Goal: Task Accomplishment & Management: Contribute content

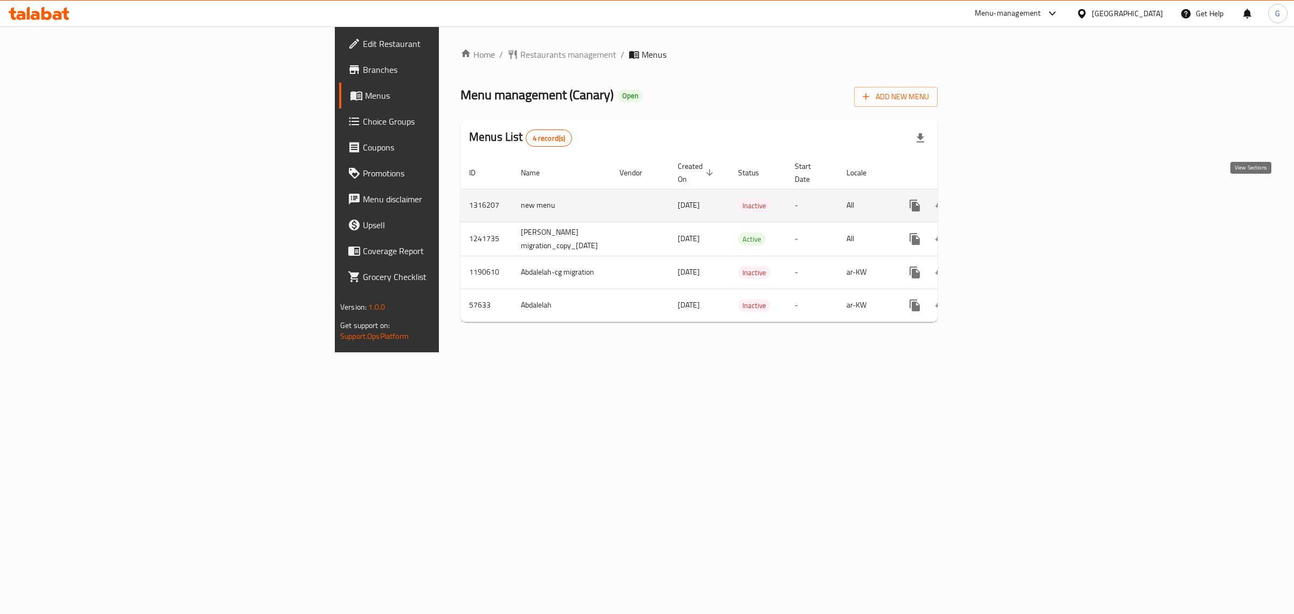
click at [997, 201] on icon "enhanced table" at bounding box center [993, 206] width 10 height 10
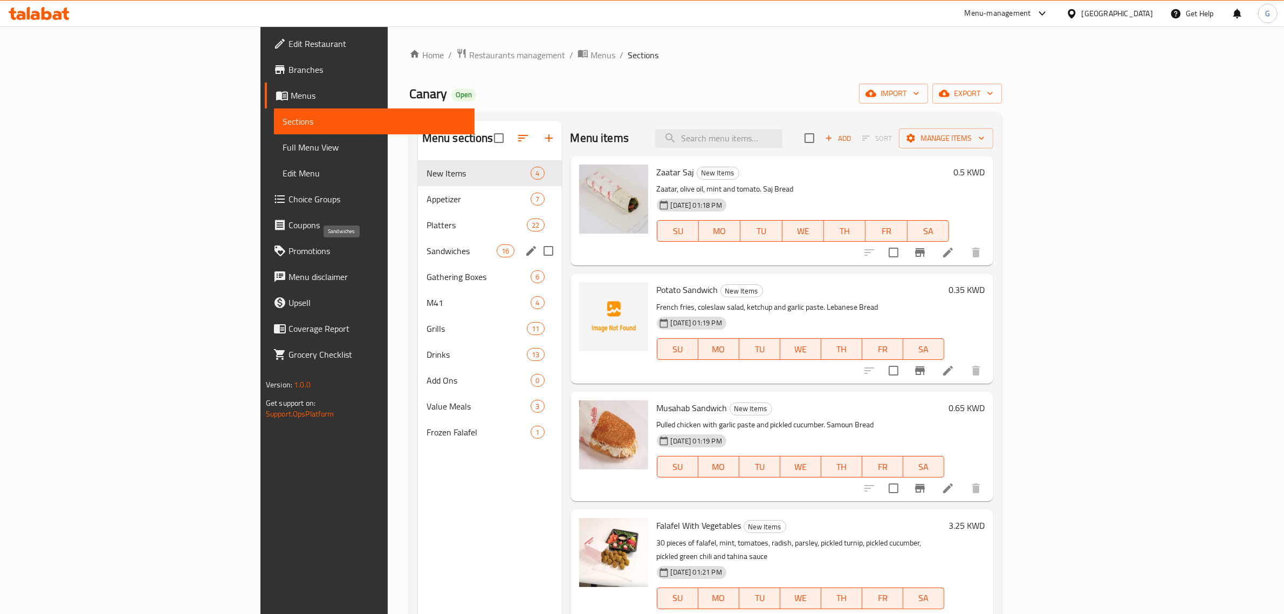
click at [426, 245] on span "Sandwiches" at bounding box center [461, 250] width 71 height 13
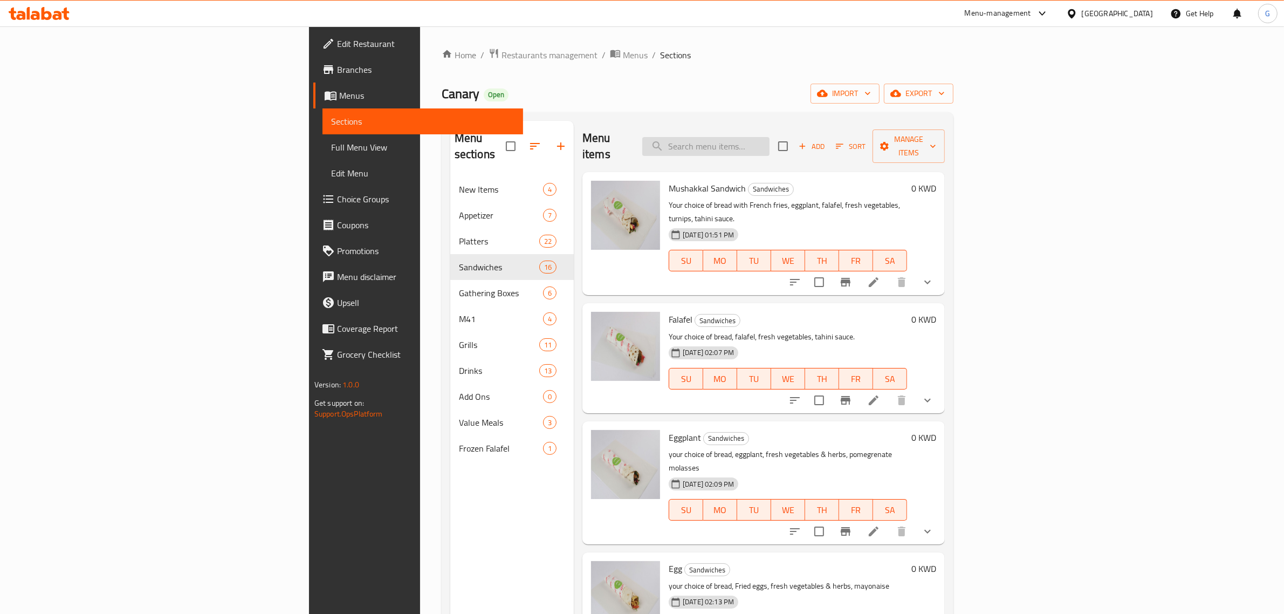
click at [769, 137] on input "search" at bounding box center [705, 146] width 127 height 19
paste input "28117"
type input "28117"
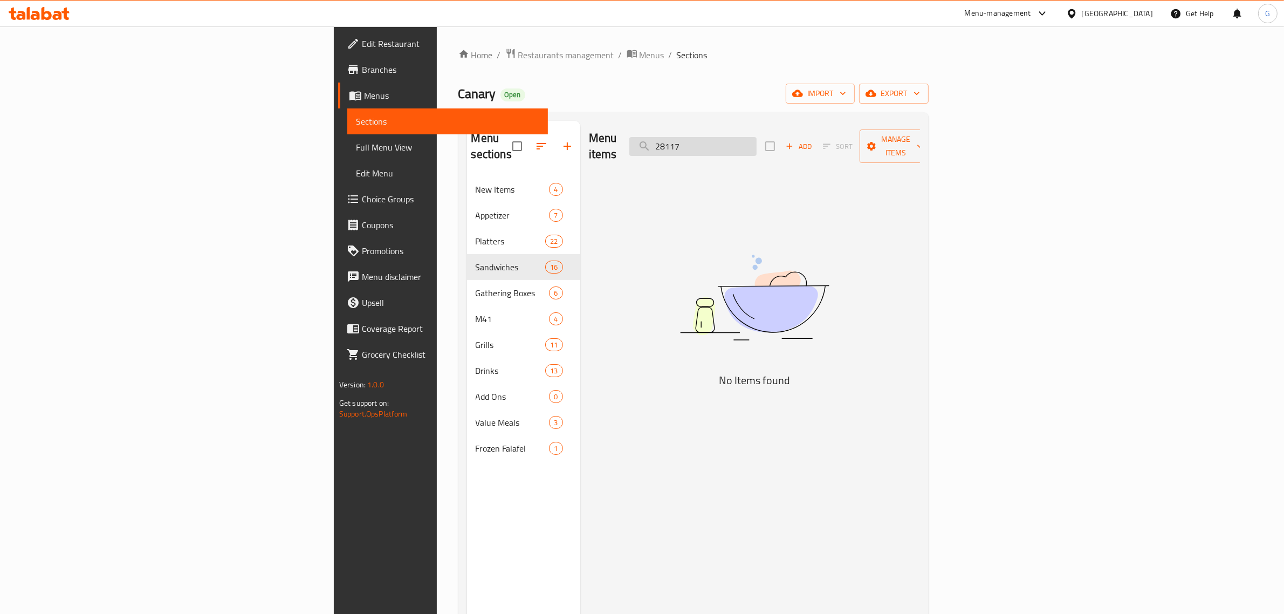
click at [756, 137] on input "28117" at bounding box center [692, 146] width 127 height 19
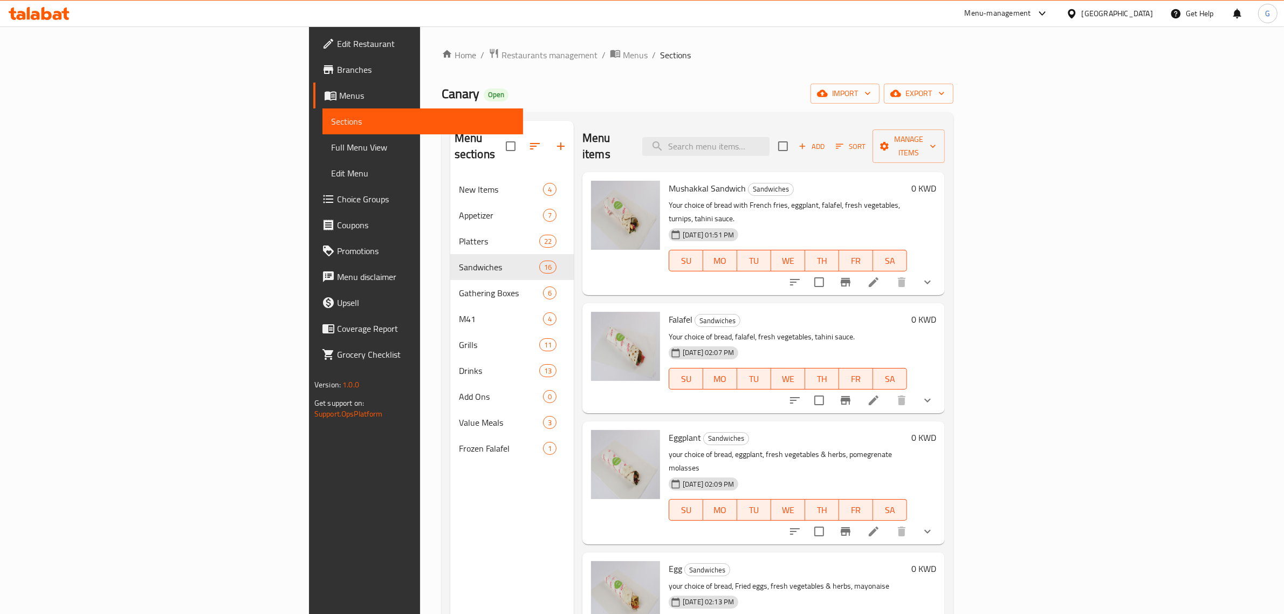
click at [911, 307] on div "Falafel Sandwiches Your choice of bread, falafel, fresh vegetables, tahini sauc…" at bounding box center [787, 357] width 247 height 101
click at [769, 137] on input "search" at bounding box center [705, 146] width 127 height 19
paste input "[PERSON_NAME]"
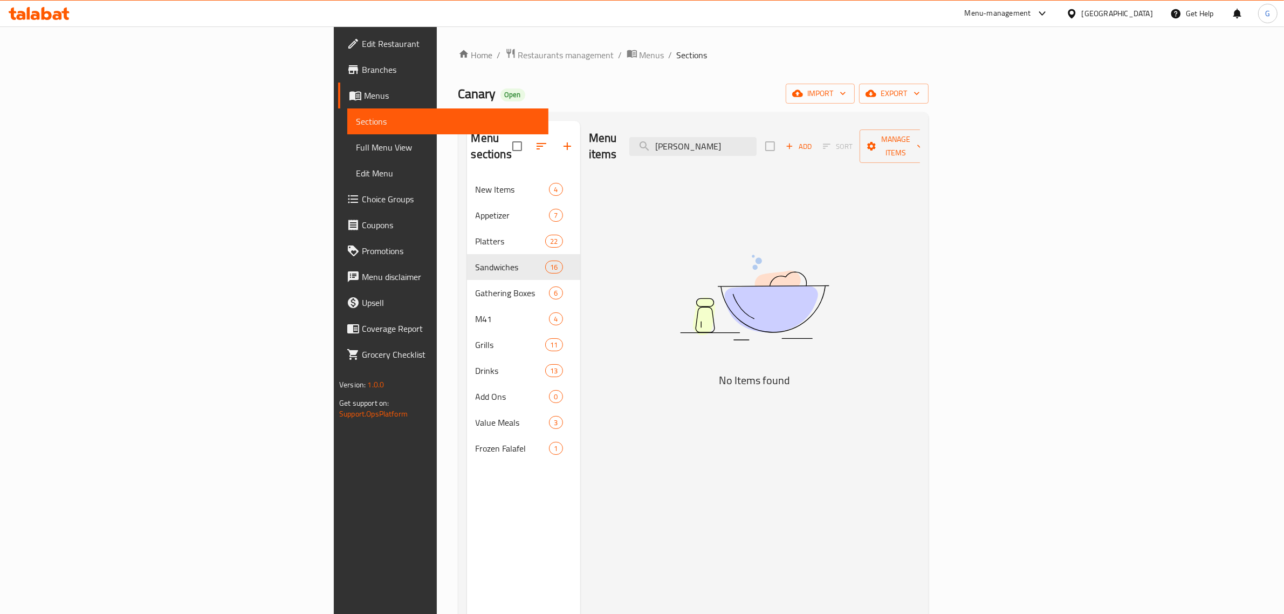
type input "[PERSON_NAME]"
click at [794, 141] on icon "button" at bounding box center [789, 146] width 10 height 10
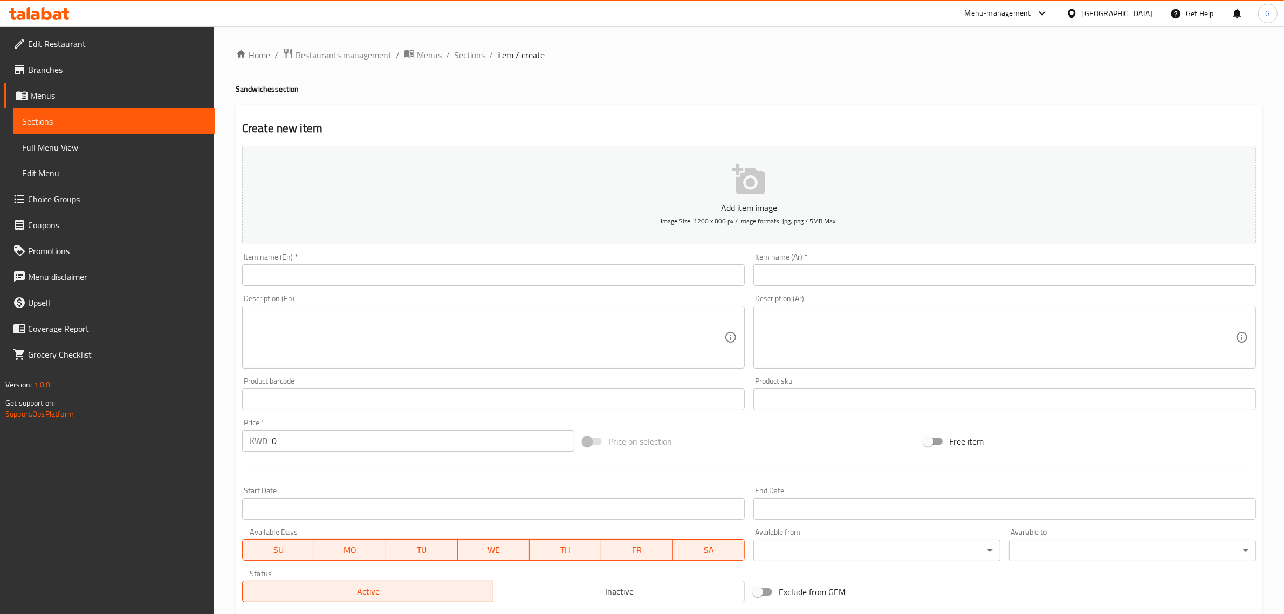
click at [457, 278] on input "text" at bounding box center [493, 275] width 502 height 22
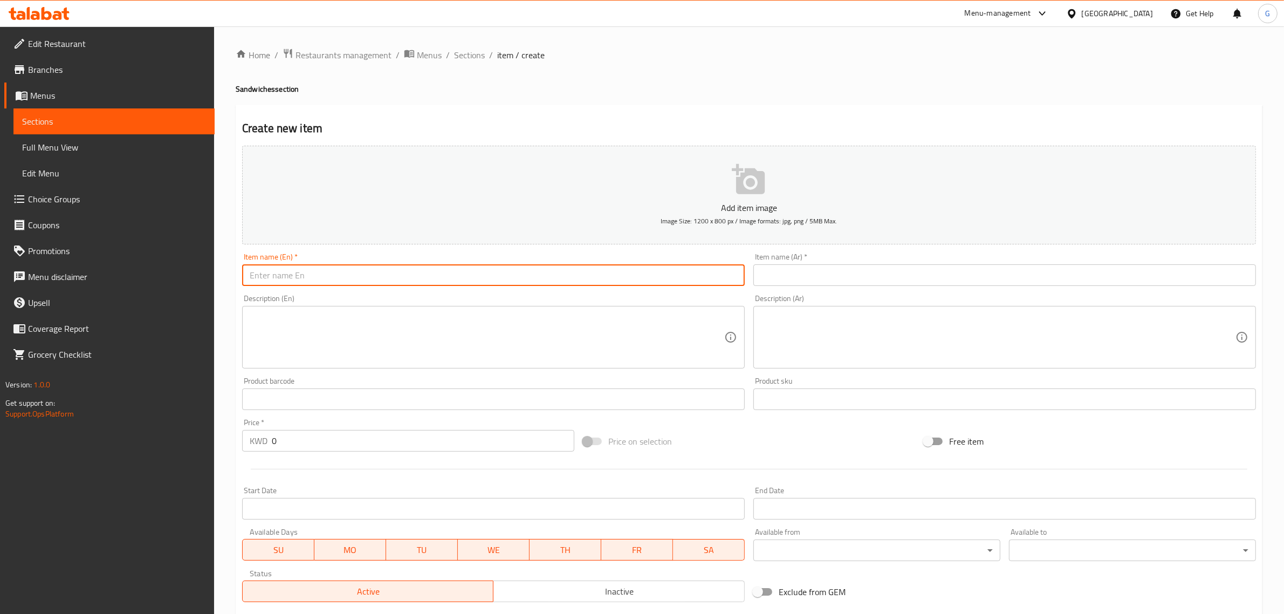
paste input "[PERSON_NAME]"
type input "[PERSON_NAME]"
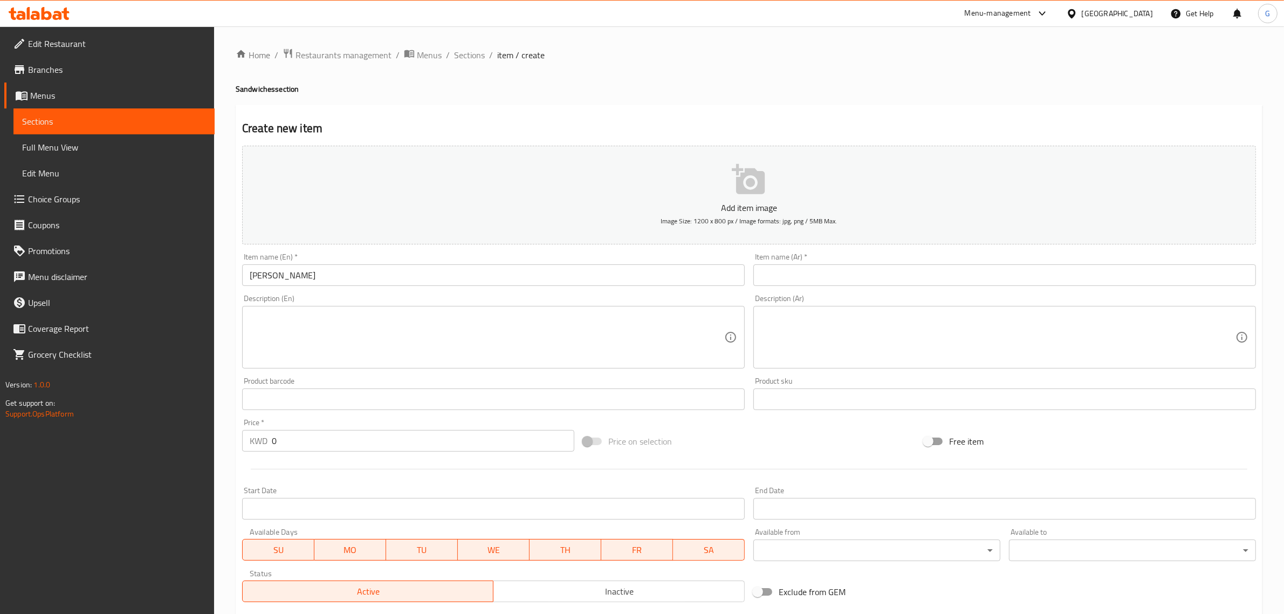
click at [1150, 284] on div "Item name (Ar)   * Item name (Ar) *" at bounding box center [1004, 270] width 511 height 42
drag, startPoint x: 887, startPoint y: 273, endPoint x: 886, endPoint y: 286, distance: 13.0
click at [887, 273] on input "text" at bounding box center [1004, 275] width 502 height 22
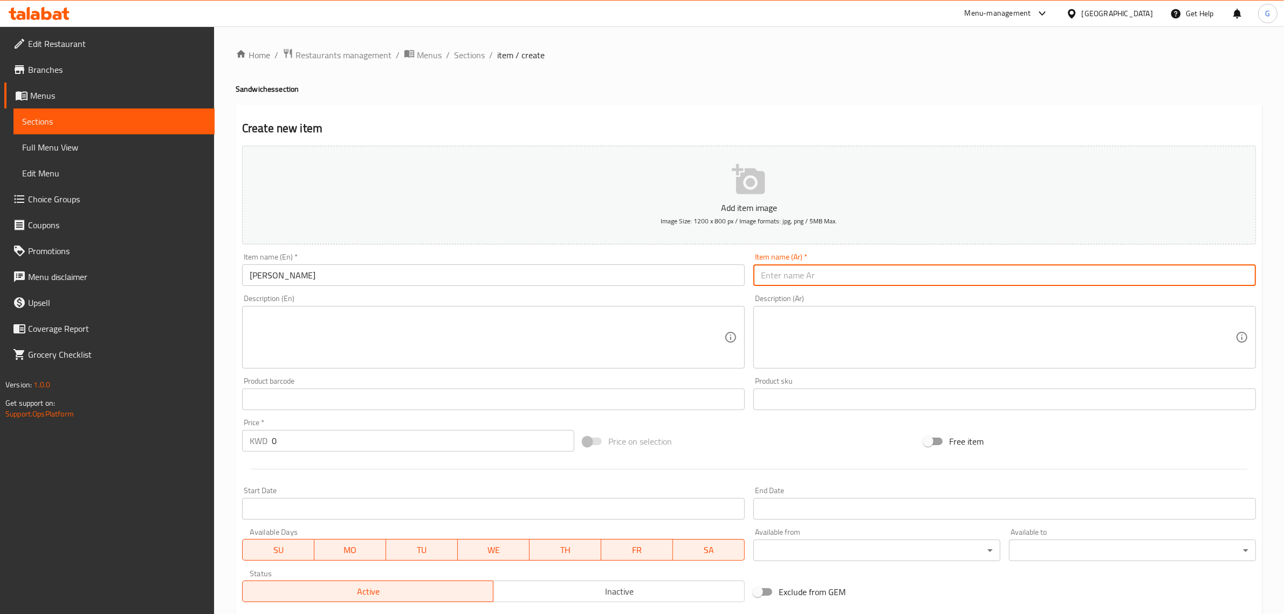
paste input "ساندوتش تكا"
type input "ساندوتش تكا"
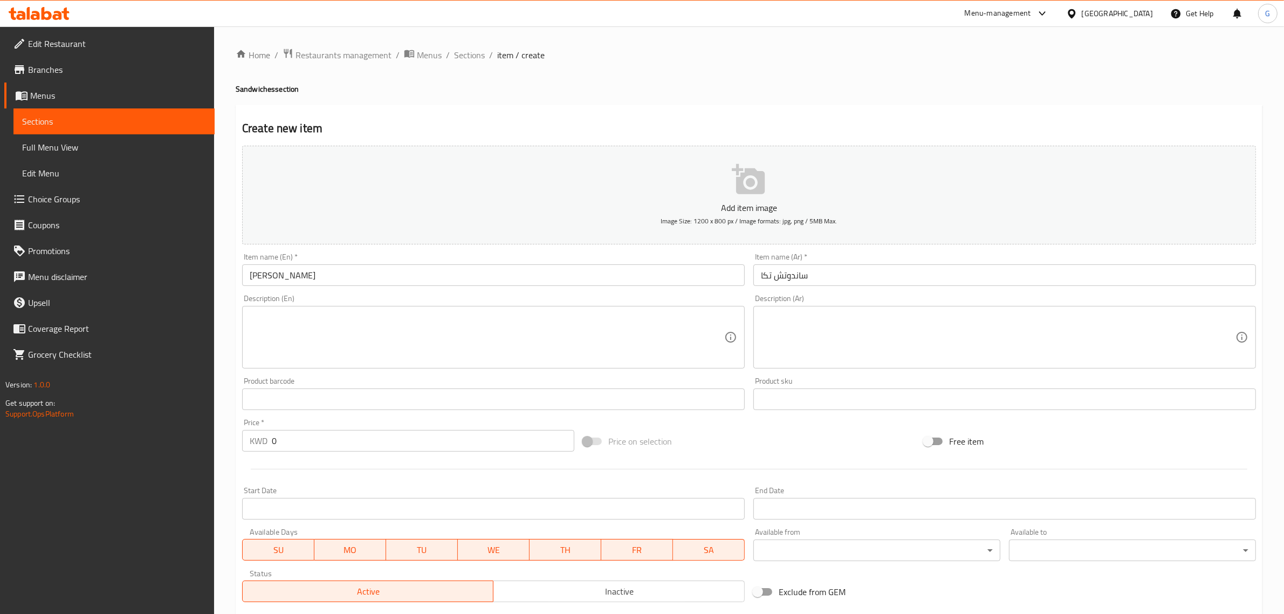
click at [1178, 413] on div "Product sku Product sku" at bounding box center [1004, 394] width 511 height 42
click at [608, 343] on textarea at bounding box center [487, 337] width 474 height 51
paste textarea "Tikka, hommos, parsley, onion, pickles."
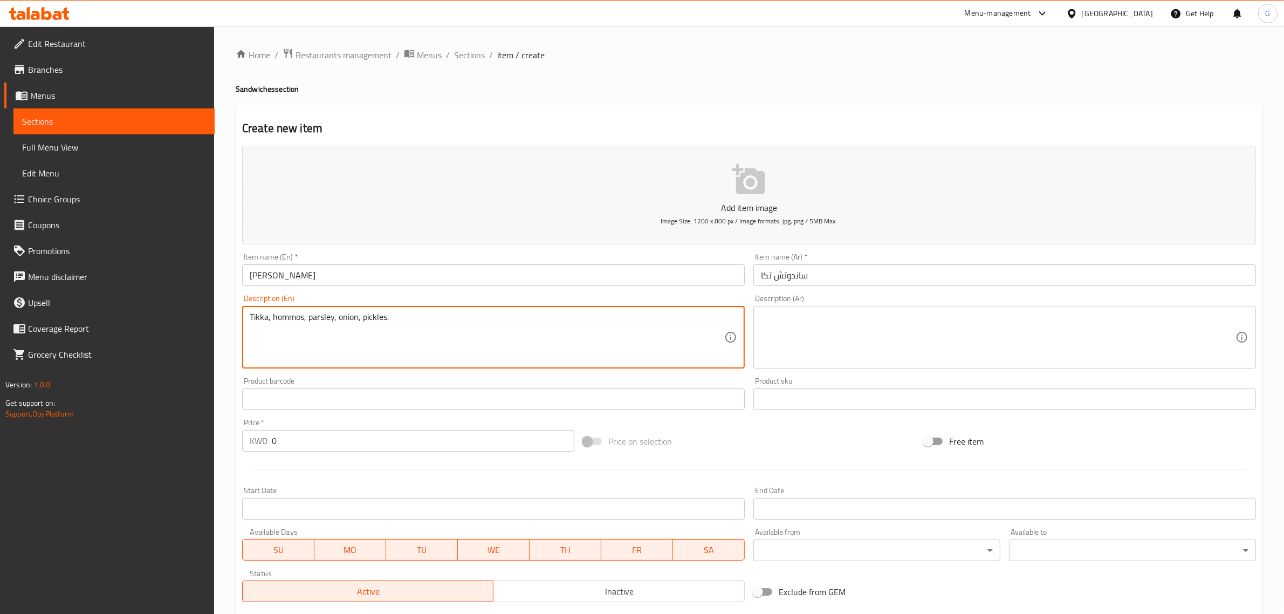
type textarea "Tikka, hommos, parsley, onion, pickles."
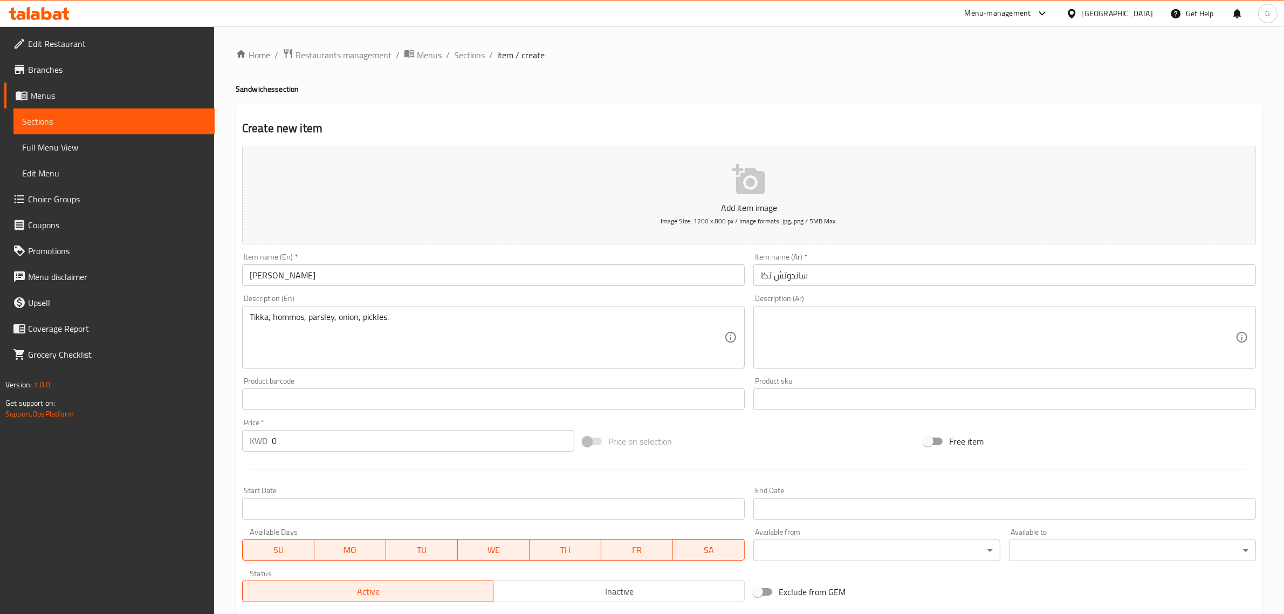
click at [1144, 341] on textarea at bounding box center [998, 337] width 474 height 51
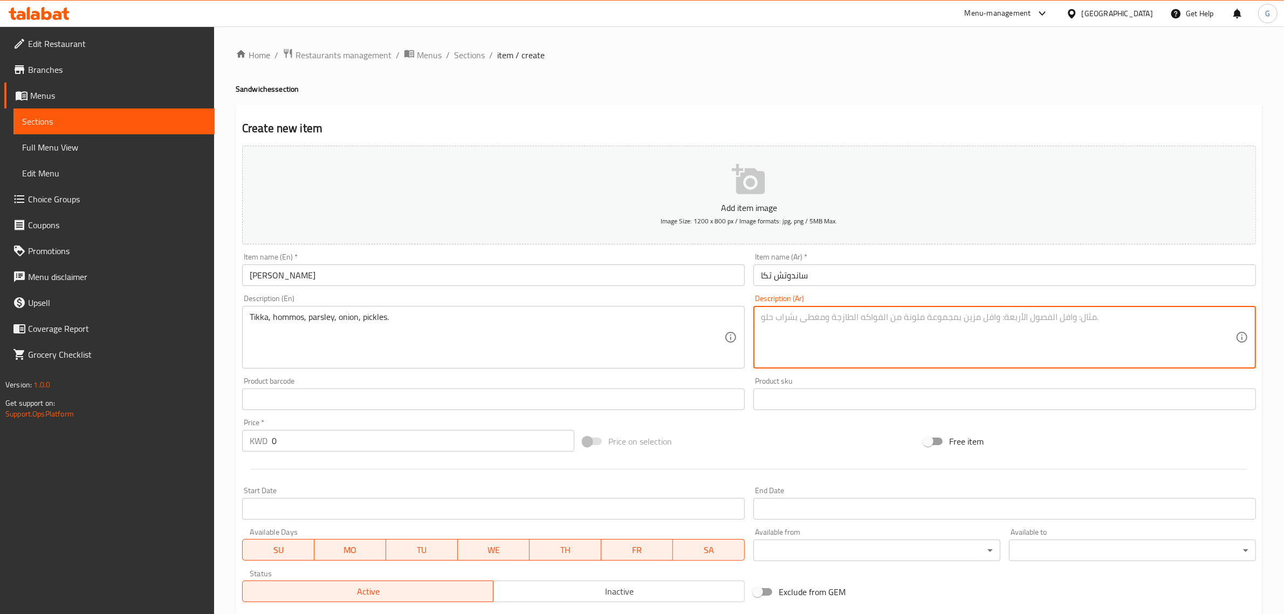
paste textarea "[GEOGRAPHIC_DATA]، [GEOGRAPHIC_DATA]، [GEOGRAPHIC_DATA]، [GEOGRAPHIC_DATA]، مخلل"
type textarea "[GEOGRAPHIC_DATA]، [GEOGRAPHIC_DATA]، [GEOGRAPHIC_DATA]، [GEOGRAPHIC_DATA]، مخلل"
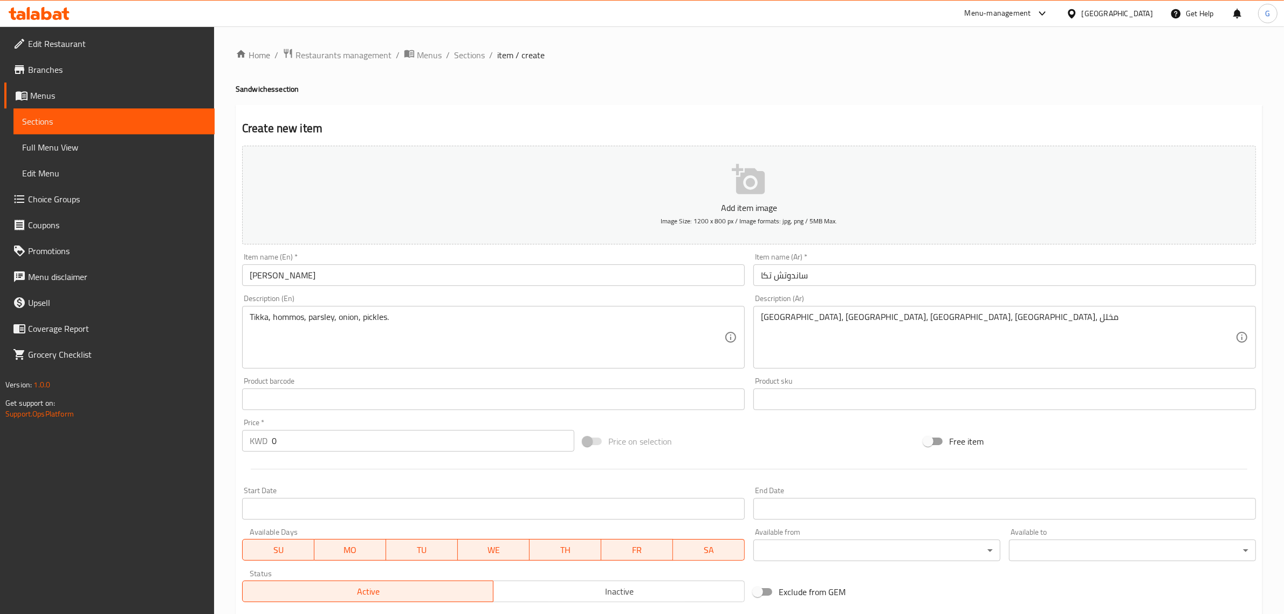
drag, startPoint x: 1147, startPoint y: 333, endPoint x: 1103, endPoint y: 347, distance: 46.4
click at [1147, 333] on textarea "[GEOGRAPHIC_DATA]، [GEOGRAPHIC_DATA]، [GEOGRAPHIC_DATA]، [GEOGRAPHIC_DATA]، مخلل" at bounding box center [998, 337] width 474 height 51
click at [481, 444] on input "0" at bounding box center [423, 441] width 302 height 22
click at [481, 443] on input "0" at bounding box center [423, 441] width 302 height 22
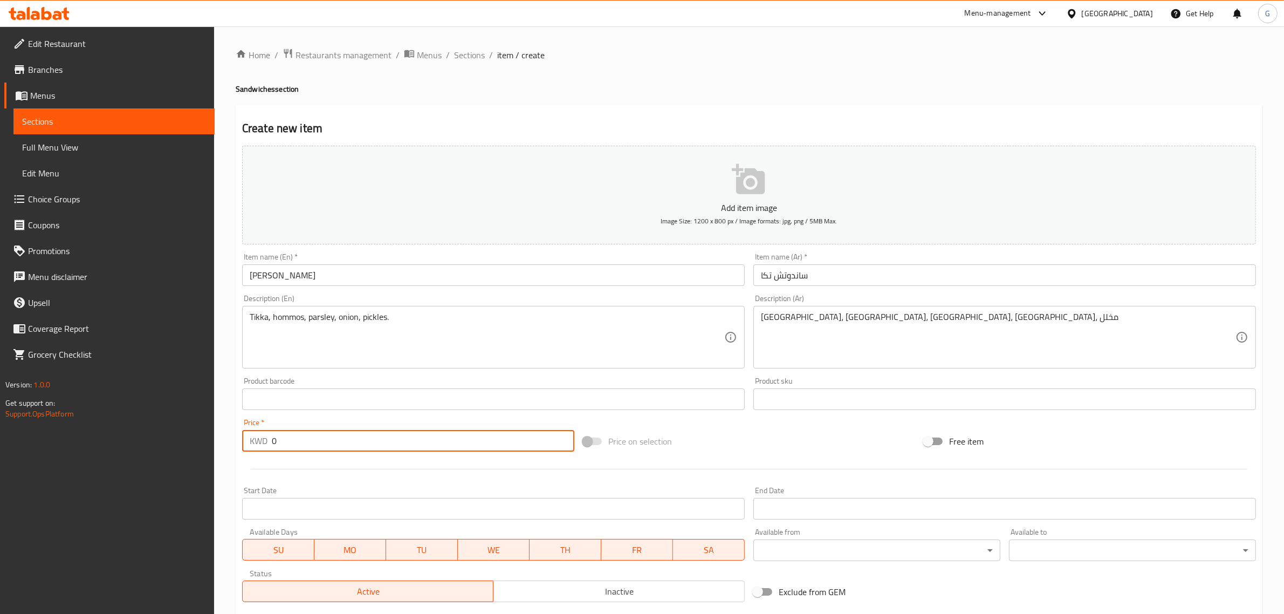
paste input "1.25"
type input "1.250"
drag, startPoint x: 495, startPoint y: 367, endPoint x: 497, endPoint y: 324, distance: 43.2
click at [495, 367] on div "Tikka, hommos, parsley, onion, pickles. Description (En)" at bounding box center [493, 337] width 502 height 63
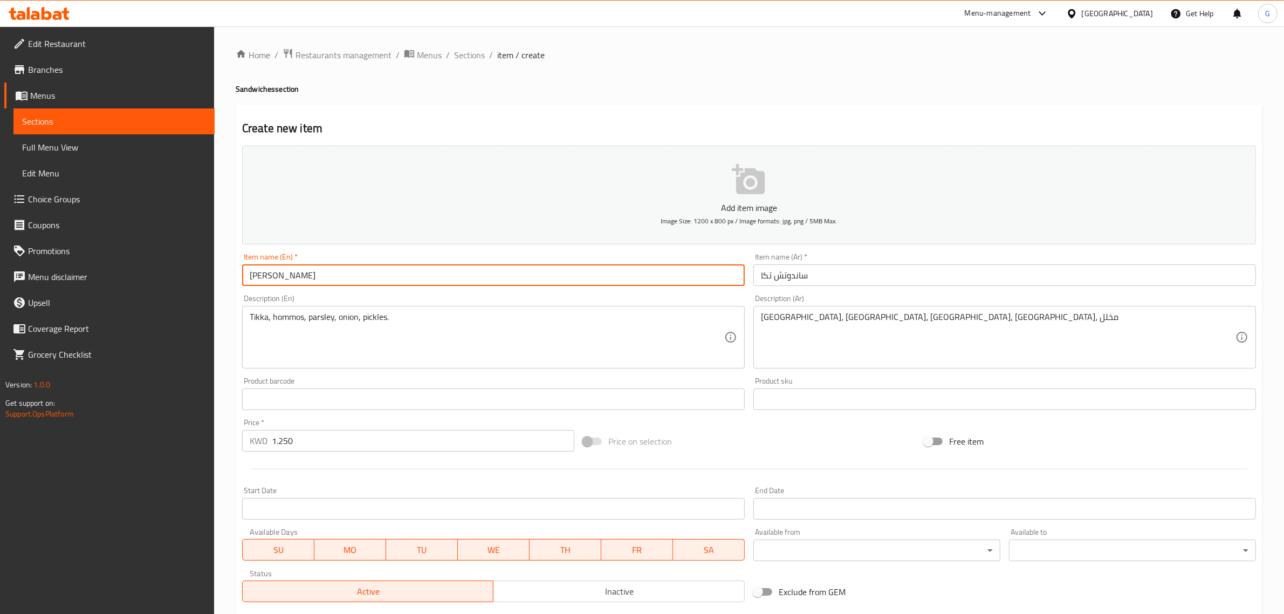
click at [515, 276] on input "[PERSON_NAME]" at bounding box center [493, 275] width 502 height 22
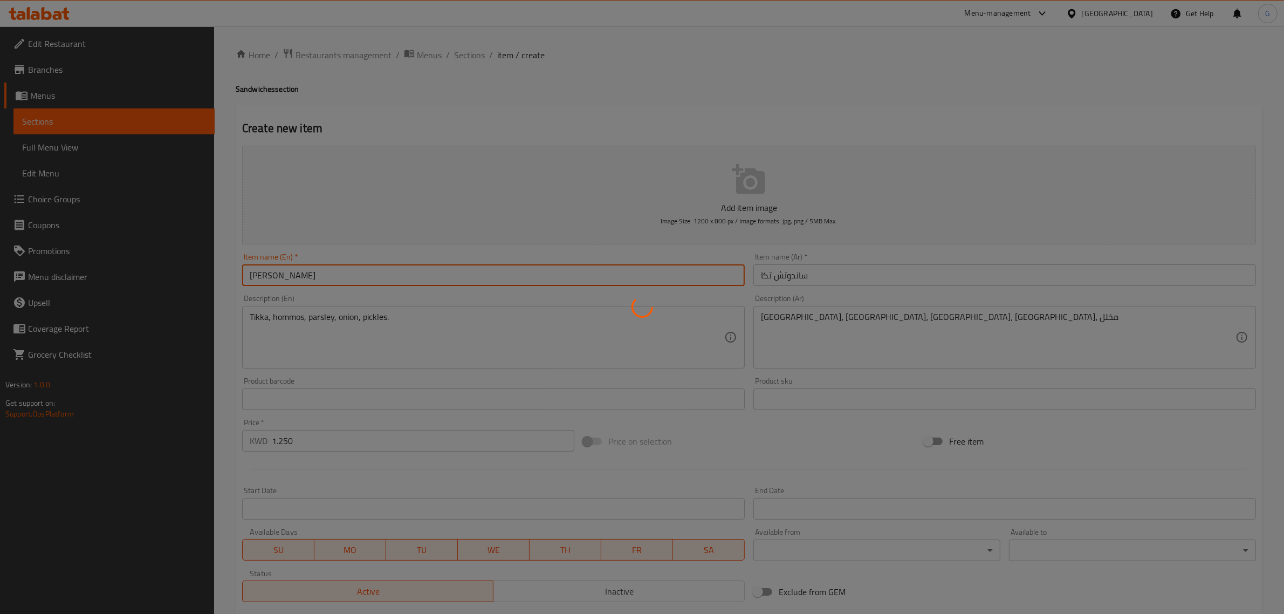
type input "0"
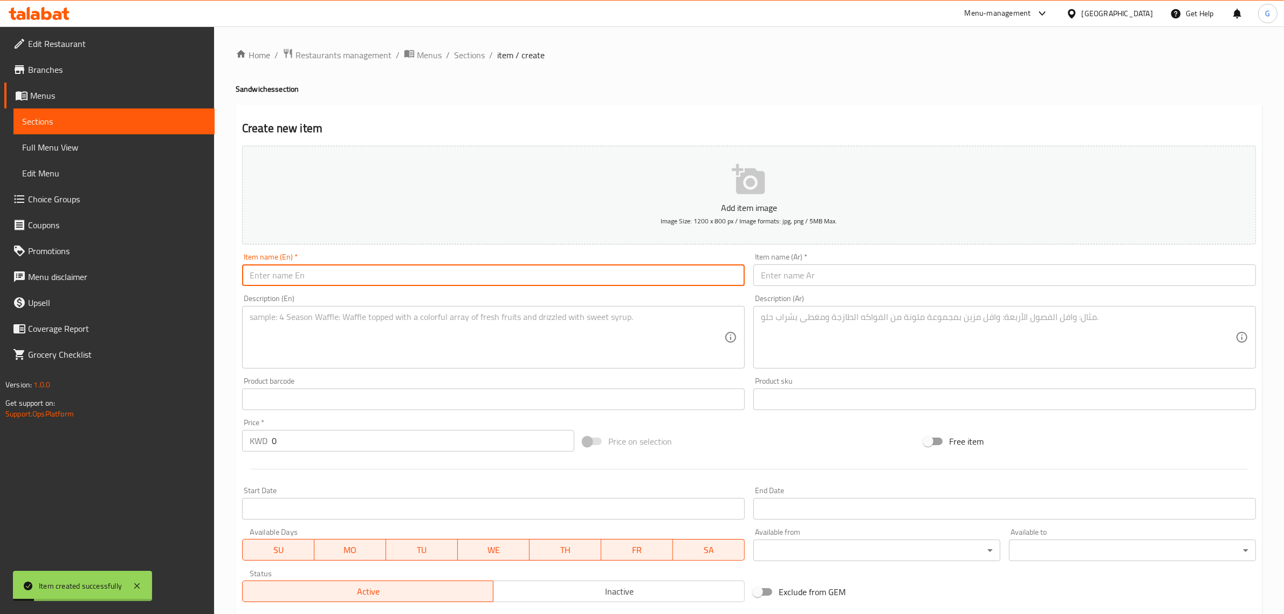
drag, startPoint x: 454, startPoint y: 52, endPoint x: 1206, endPoint y: 71, distance: 751.8
click at [454, 52] on span "Sections" at bounding box center [469, 55] width 31 height 13
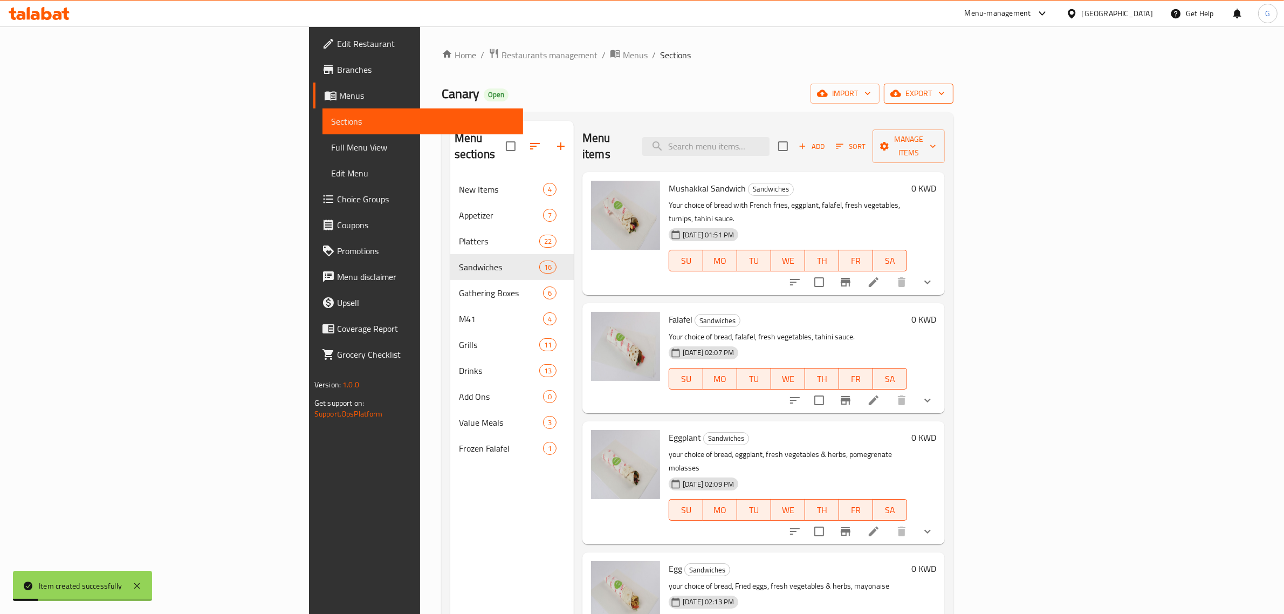
drag, startPoint x: 1215, startPoint y: 81, endPoint x: 1216, endPoint y: 91, distance: 9.8
click at [953, 81] on div "Home / Restaurants management / Menus / Sections Canary Open import export Menu…" at bounding box center [698, 395] width 512 height 695
click at [945, 91] on span "export" at bounding box center [918, 93] width 52 height 13
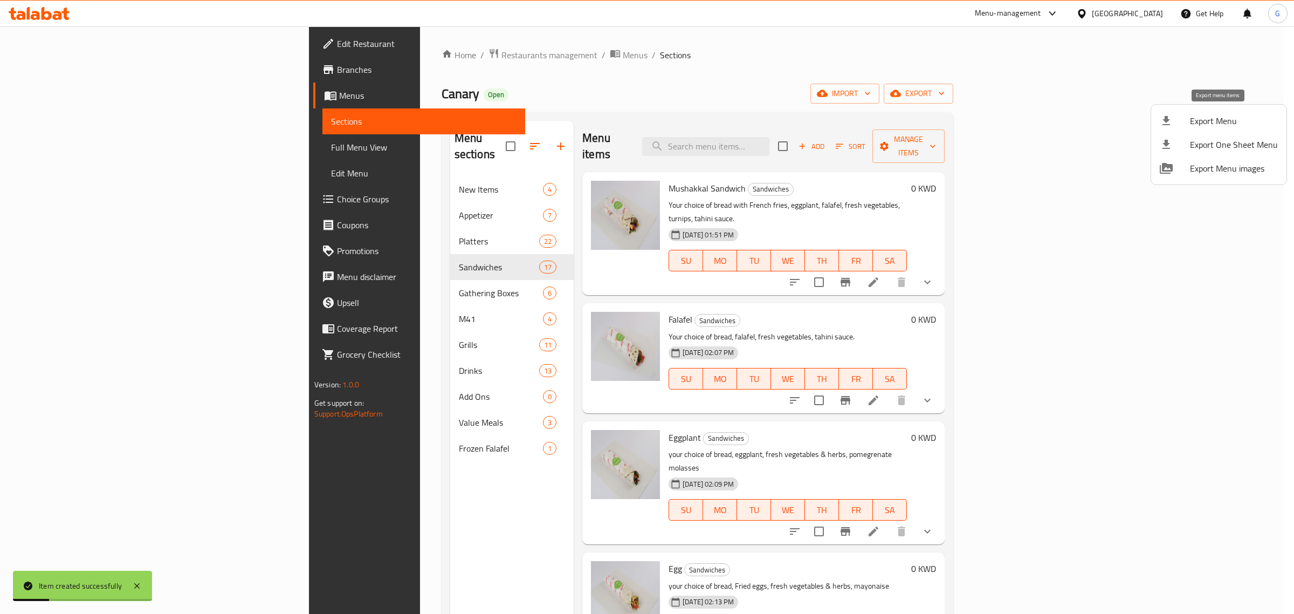
click at [1210, 130] on li "Export Menu" at bounding box center [1218, 121] width 135 height 24
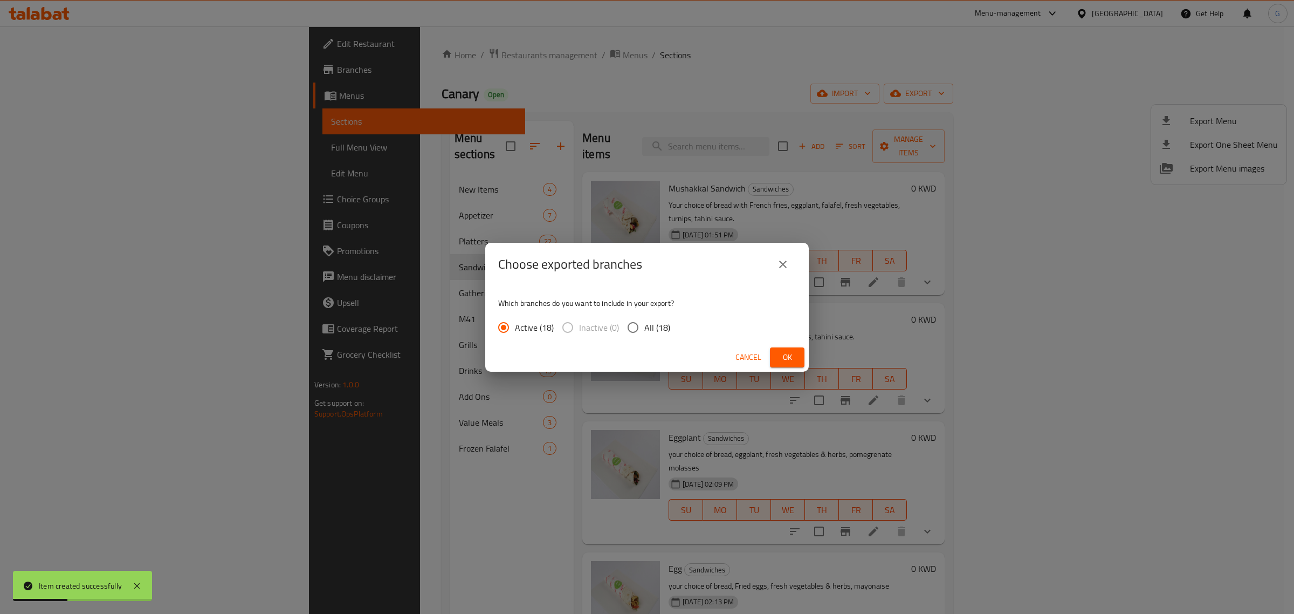
click at [647, 325] on span "All (18)" at bounding box center [657, 327] width 26 height 13
click at [644, 325] on input "All (18)" at bounding box center [633, 327] width 23 height 23
radio input "true"
click at [790, 352] on span "Ok" at bounding box center [787, 356] width 17 height 13
